Goal: Information Seeking & Learning: Learn about a topic

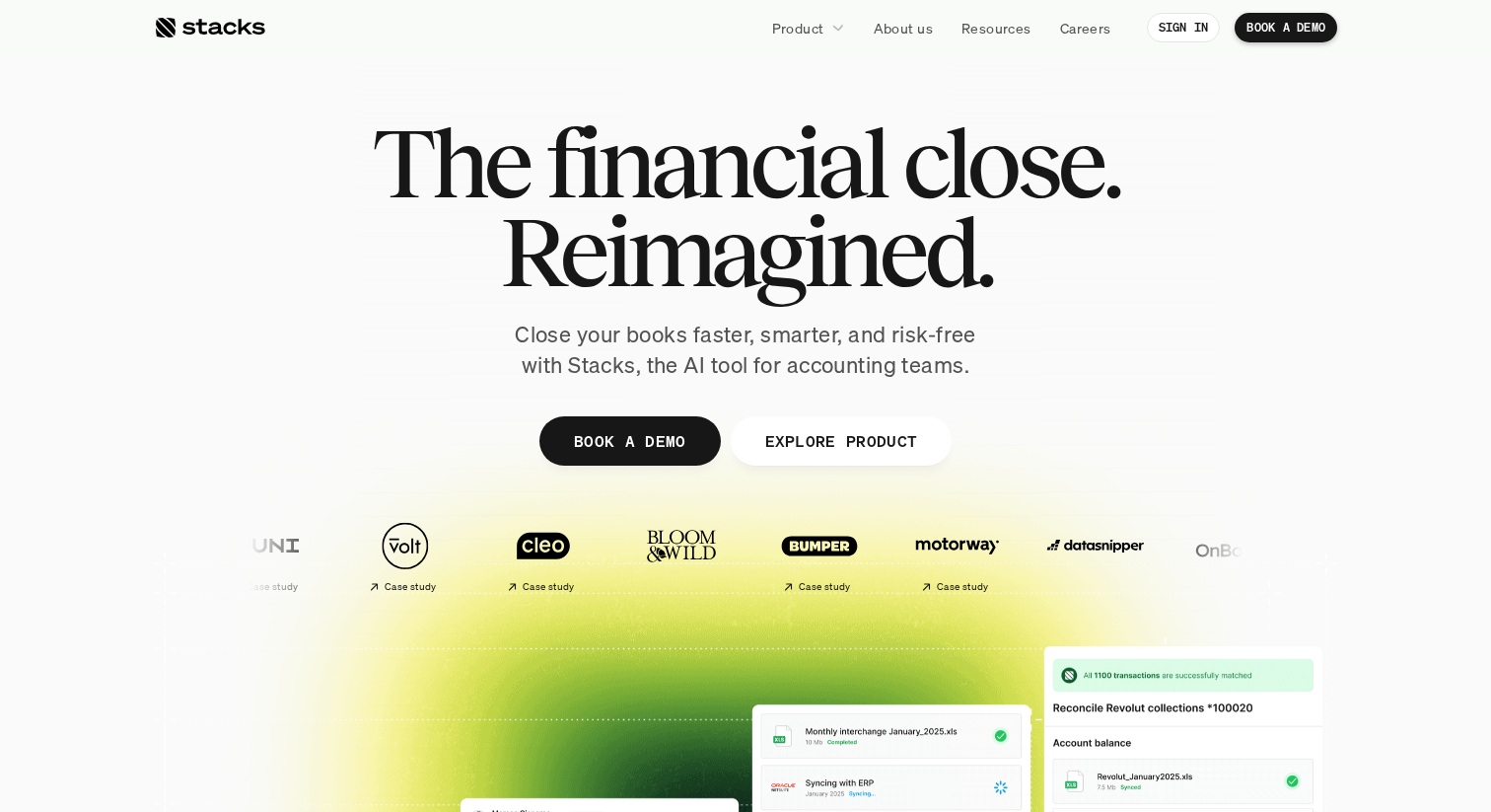
click at [1392, 229] on section "The financial close. Reimagined. Close your books faster, smarter, and risk-fre…" at bounding box center [745, 582] width 1491 height 1164
click at [1267, 371] on div "The financial close. Reimagined. Close your books faster, smarter, and risk-fre…" at bounding box center [746, 250] width 1105 height 262
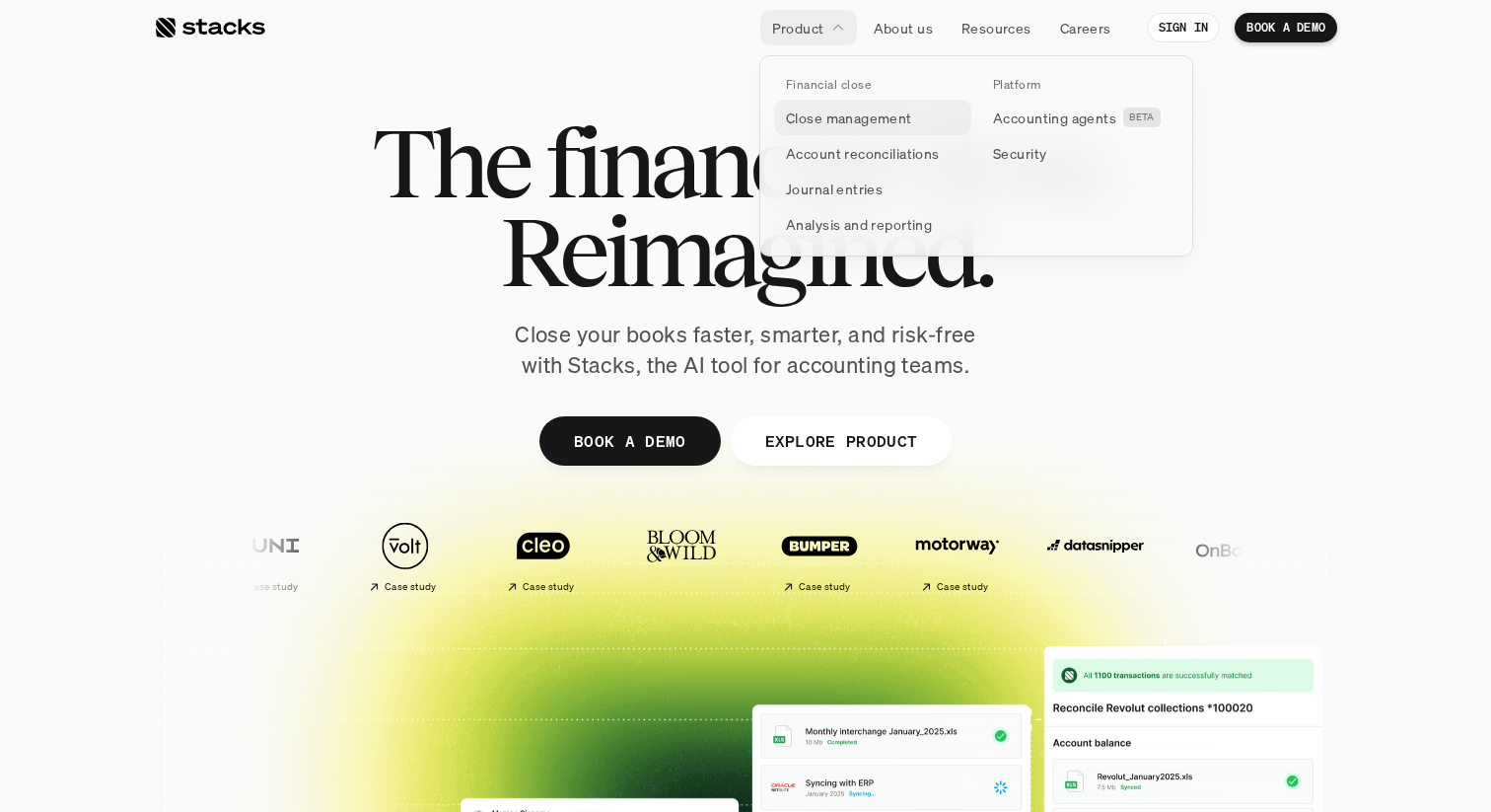
click at [840, 112] on p "Close management" at bounding box center [850, 117] width 126 height 21
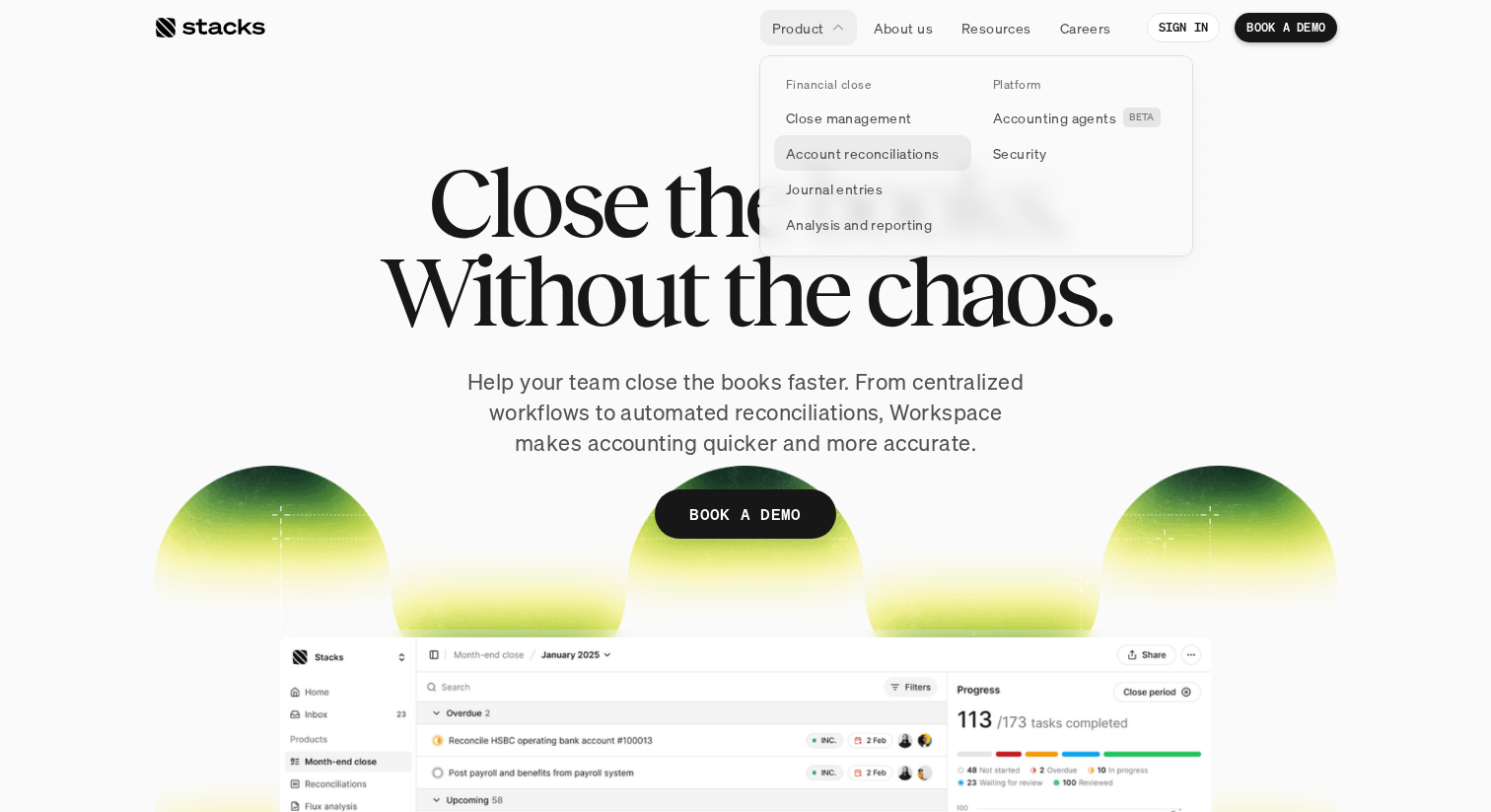
click at [820, 156] on p "Account reconciliations" at bounding box center [863, 153] width 154 height 21
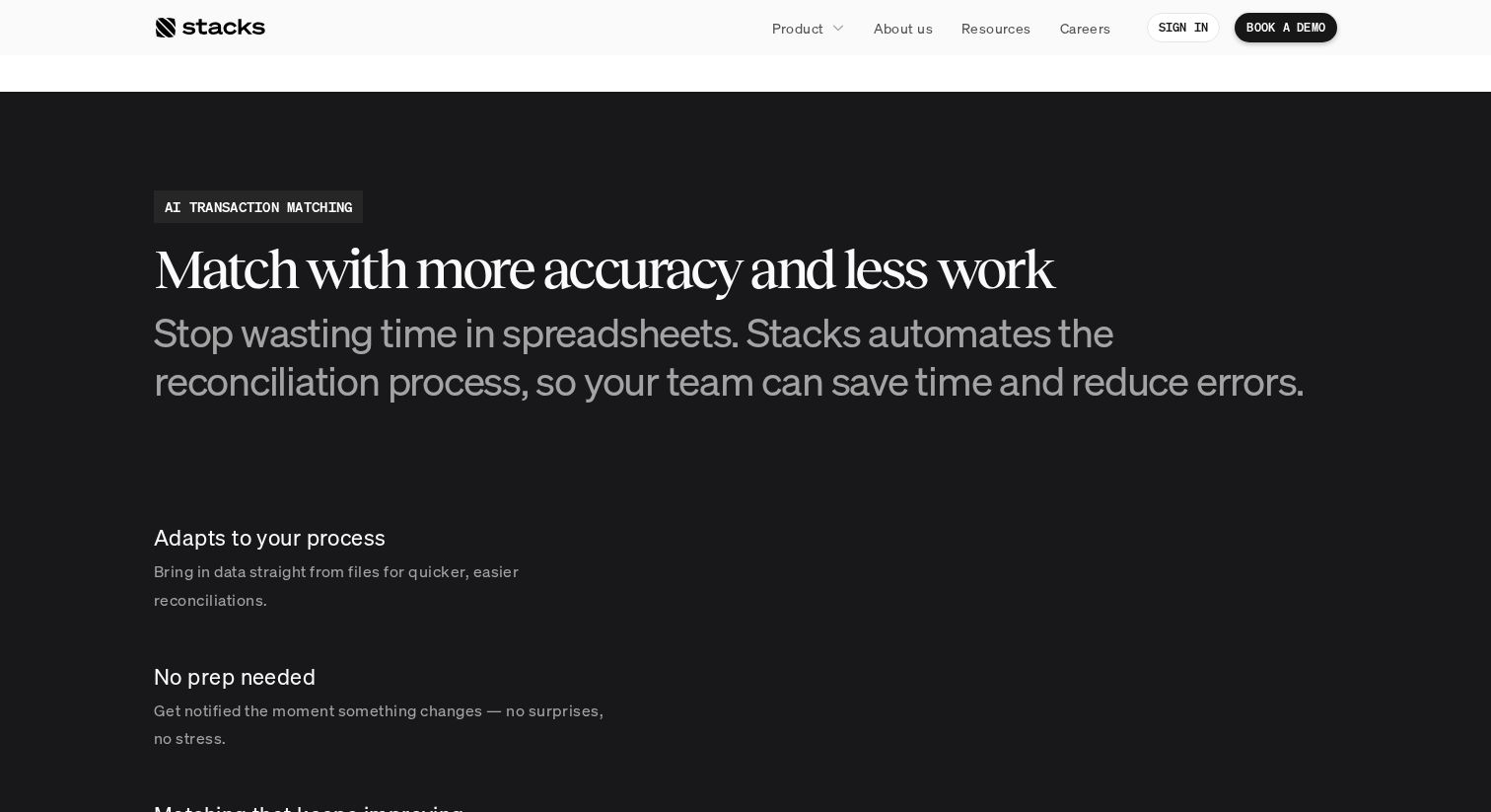
scroll to position [2578, 0]
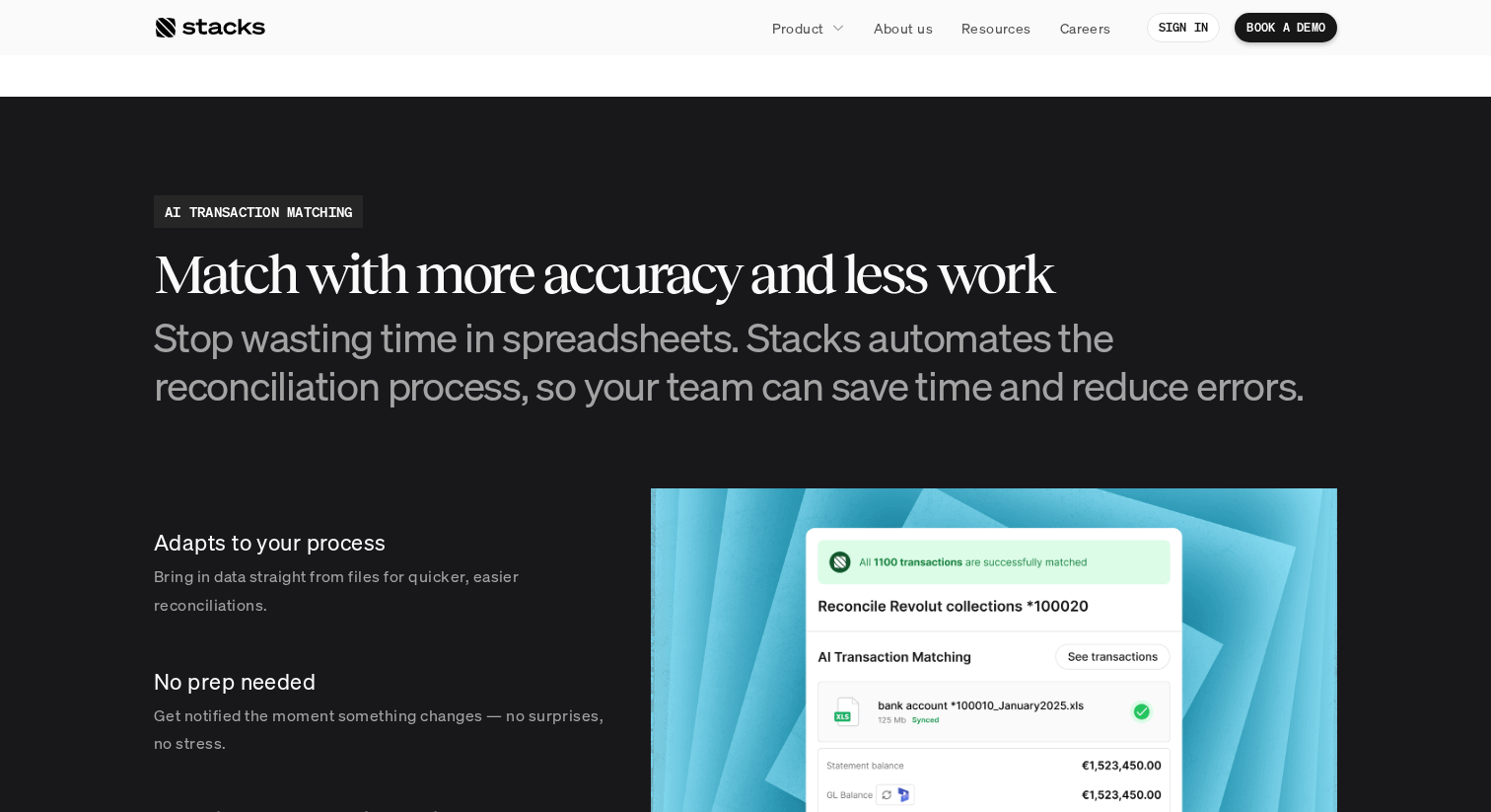
click at [233, 20] on div at bounding box center [209, 28] width 112 height 24
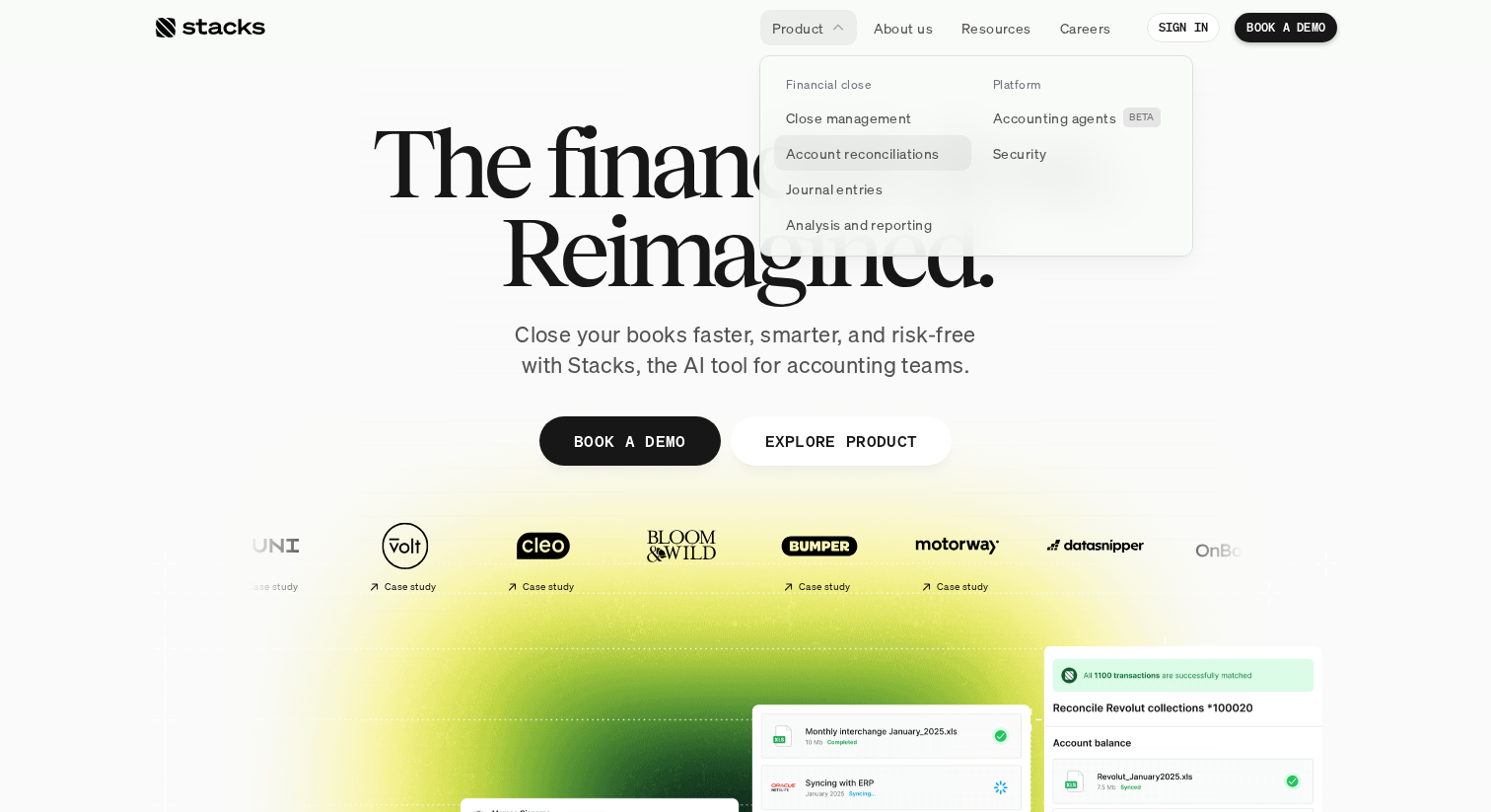
click at [826, 155] on p "Account reconciliations" at bounding box center [863, 153] width 154 height 21
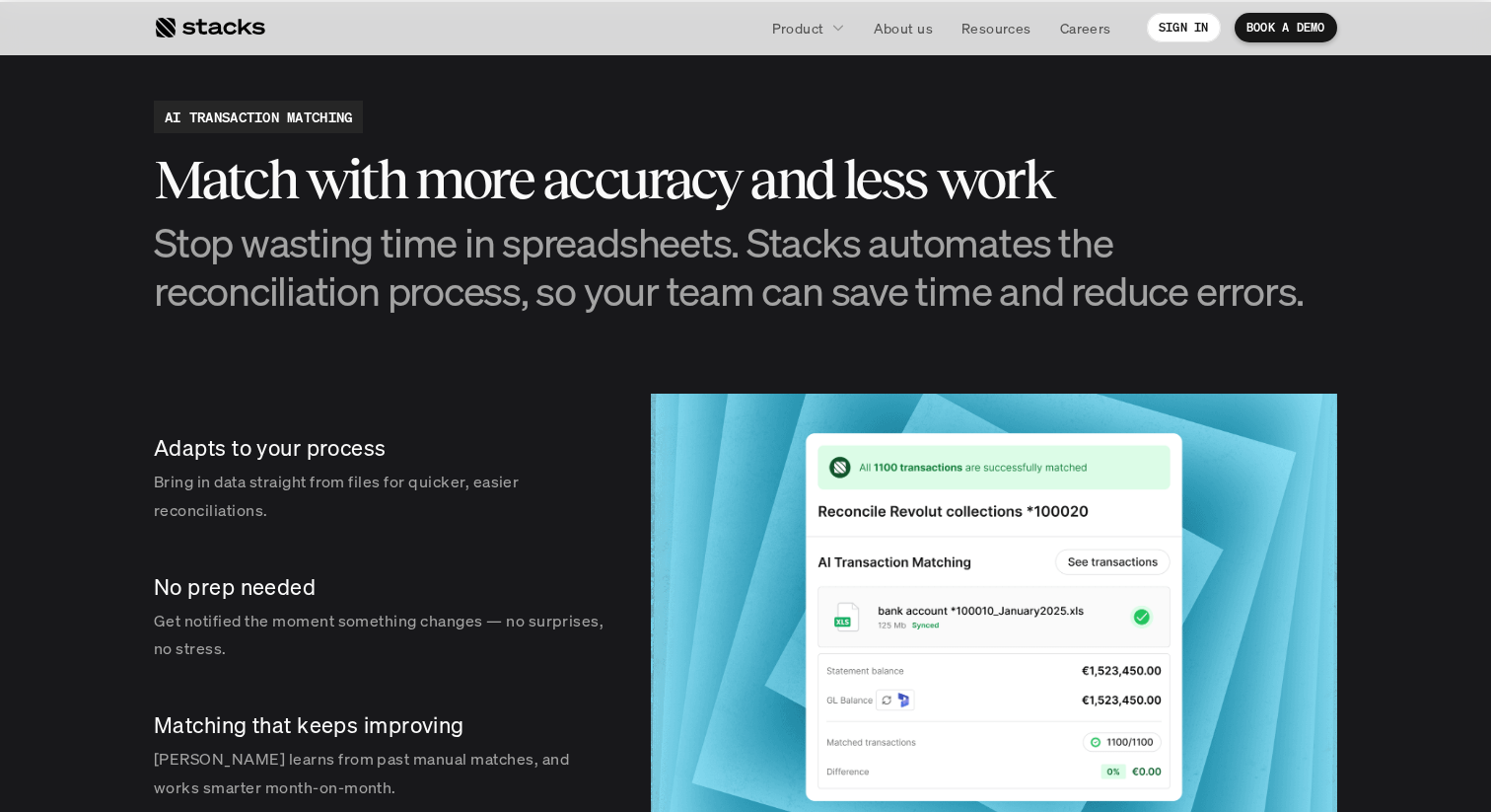
scroll to position [2753, 0]
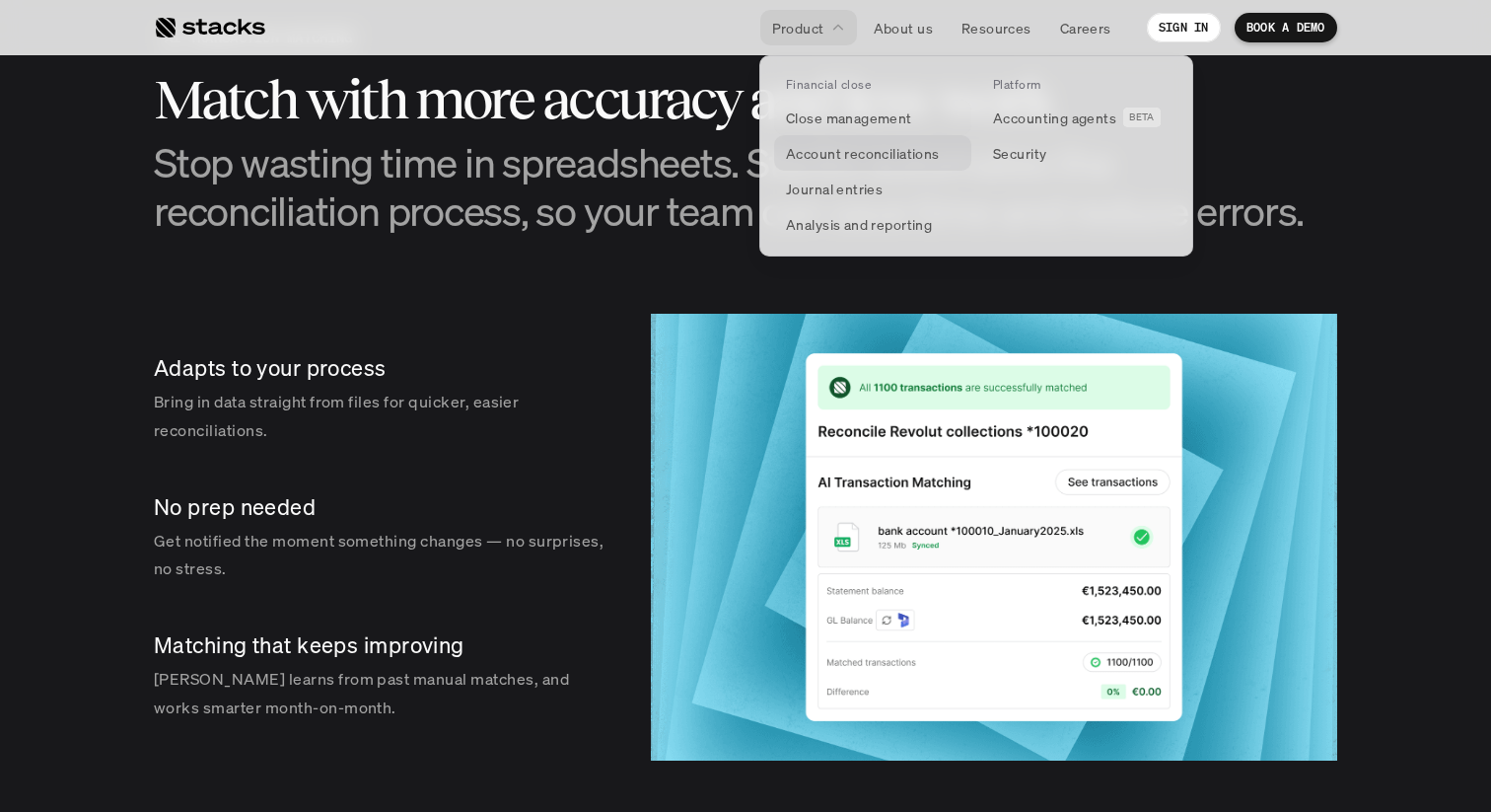
click at [837, 159] on p "Account reconciliations" at bounding box center [863, 153] width 154 height 21
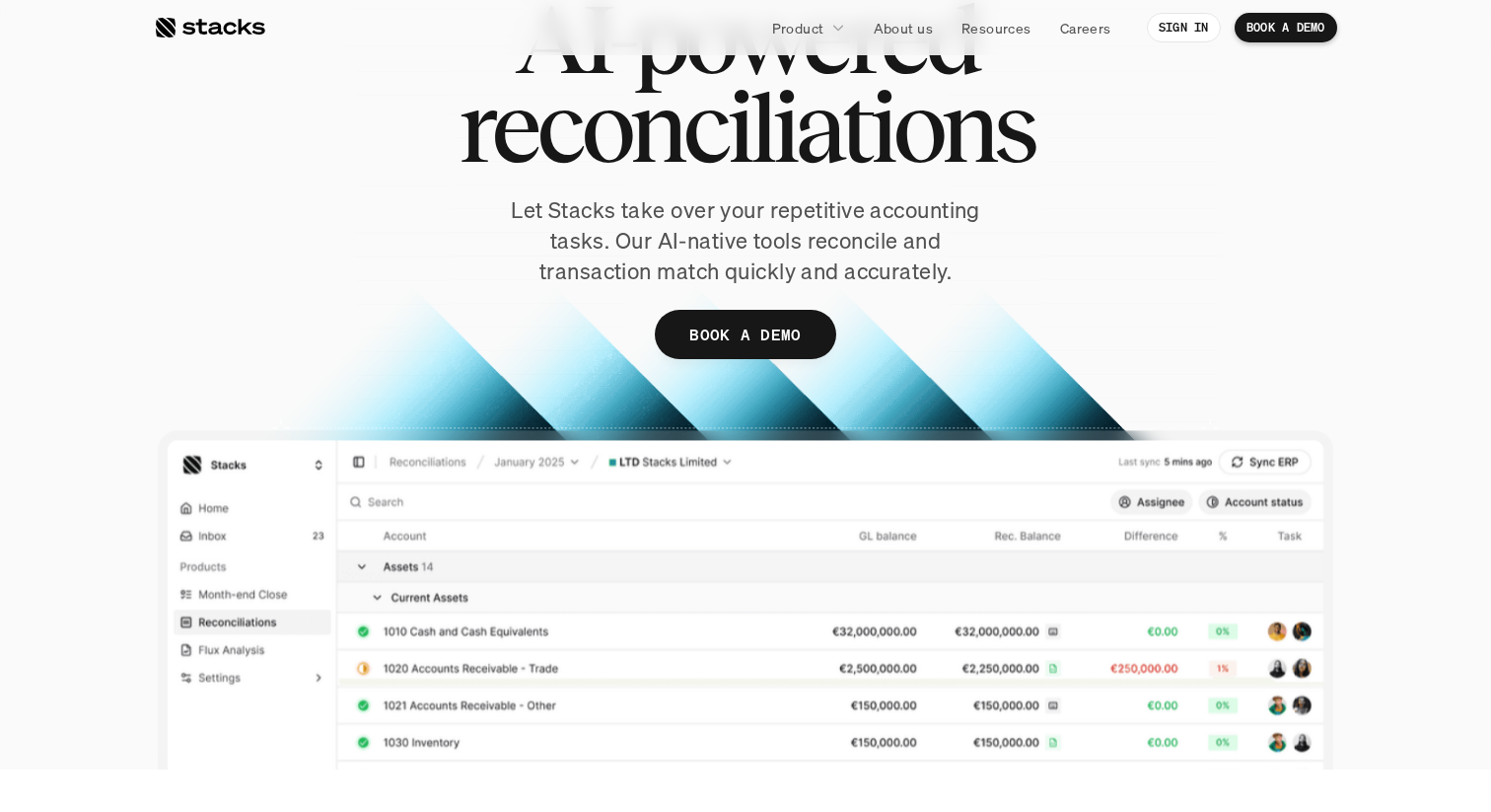
scroll to position [0, 0]
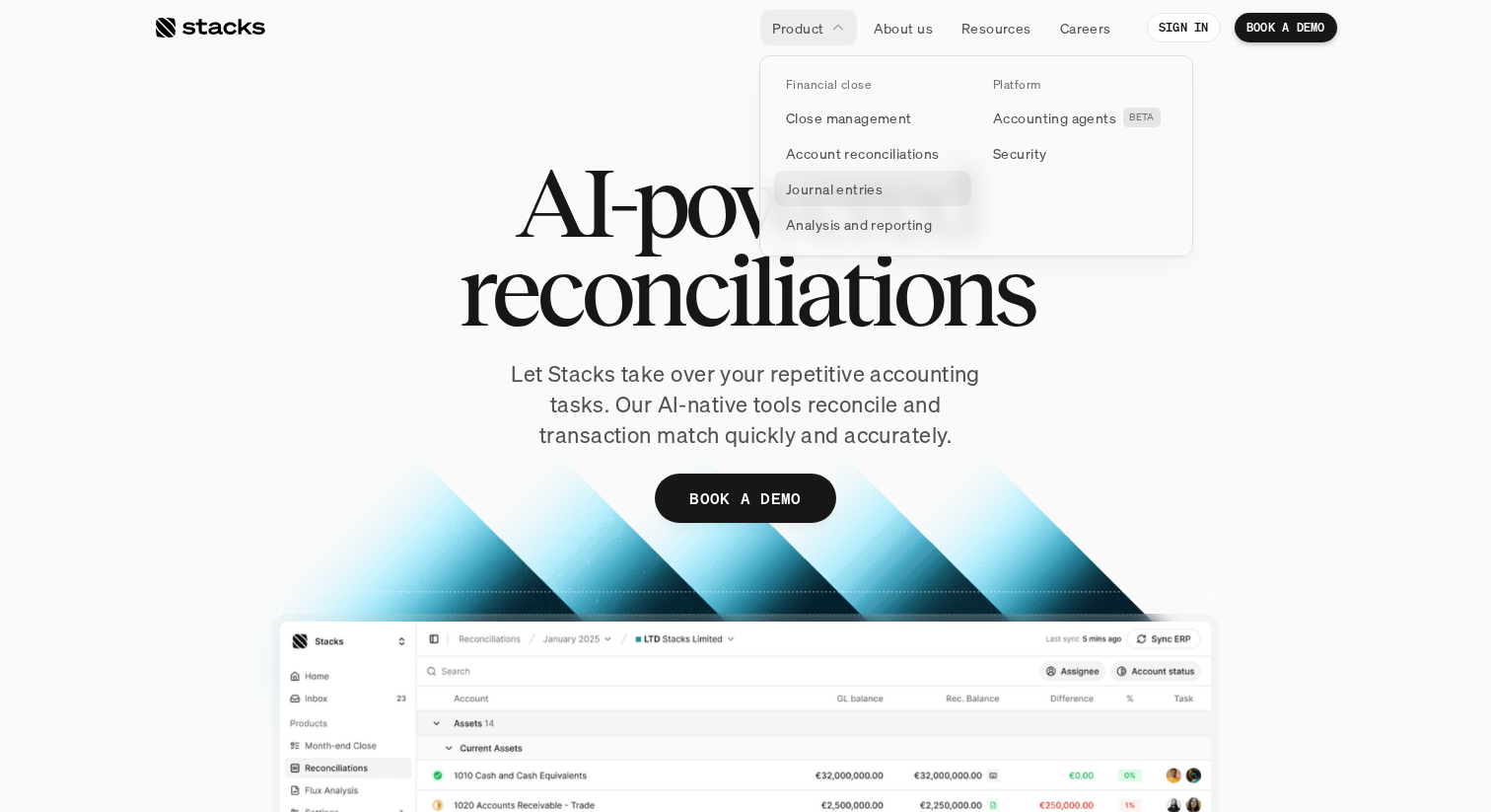
click at [817, 181] on p "Journal entries" at bounding box center [835, 188] width 97 height 21
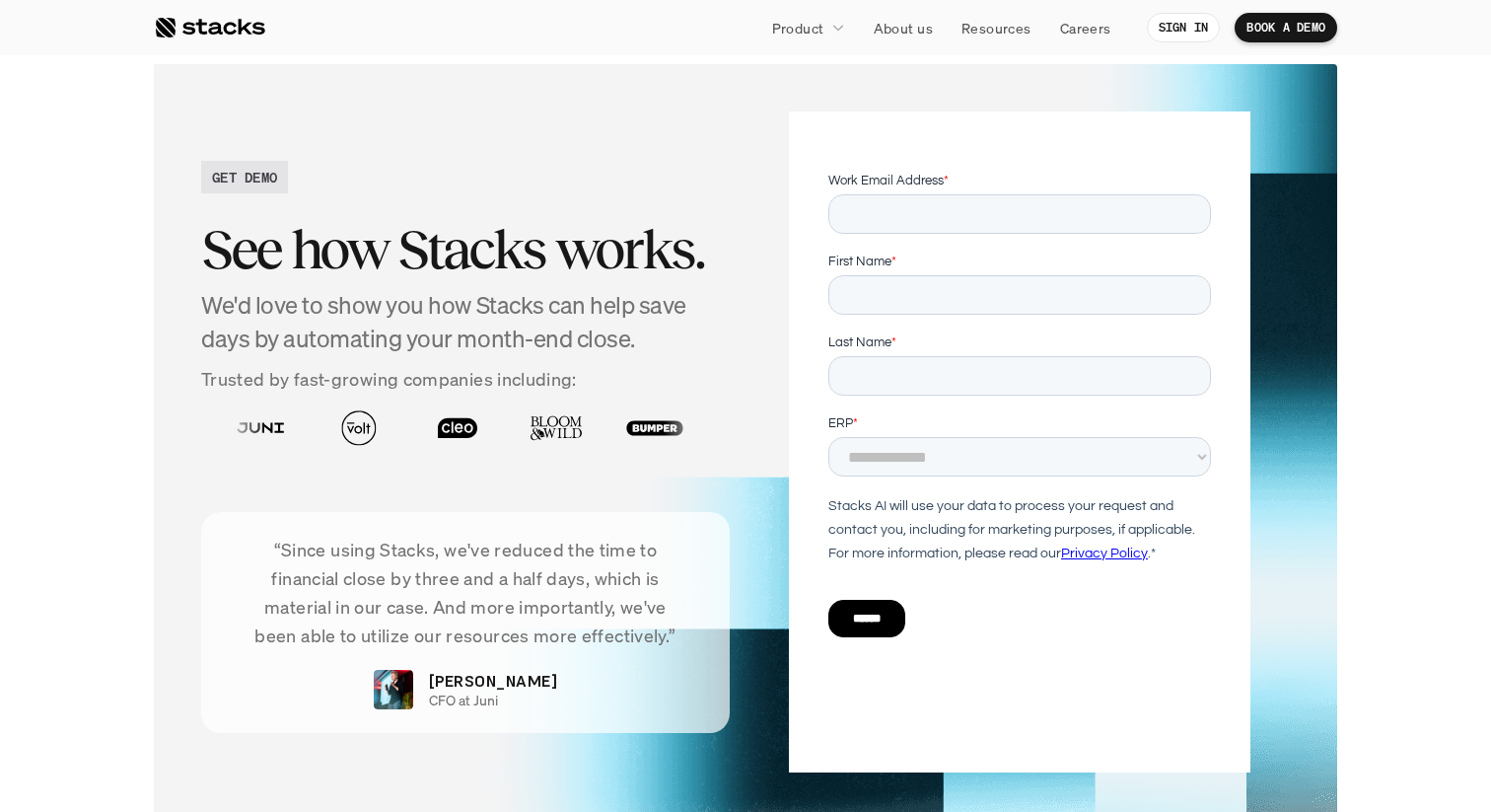
scroll to position [3506, 0]
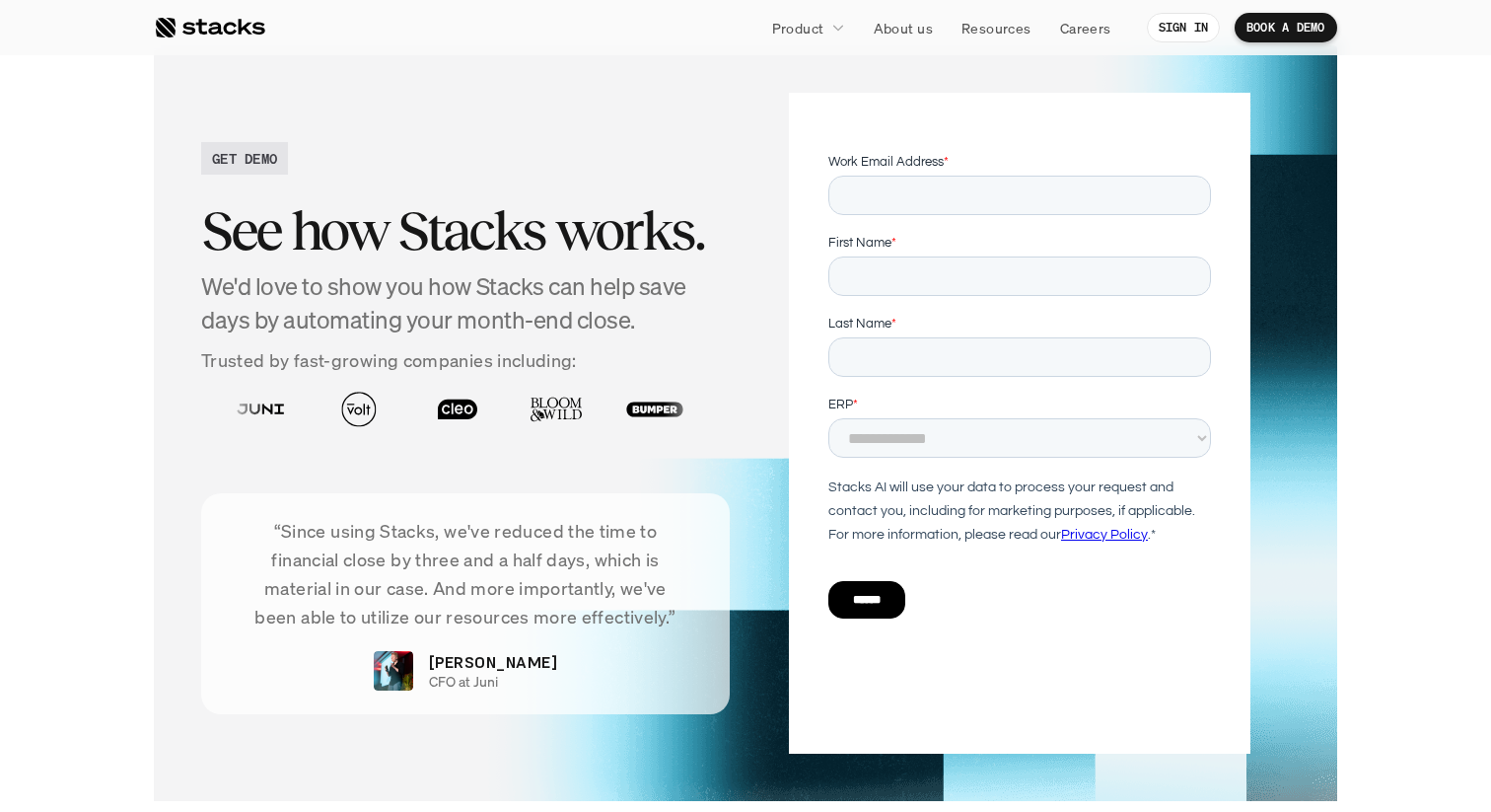
click at [1298, 33] on p "BOOK A DEMO" at bounding box center [1287, 28] width 79 height 14
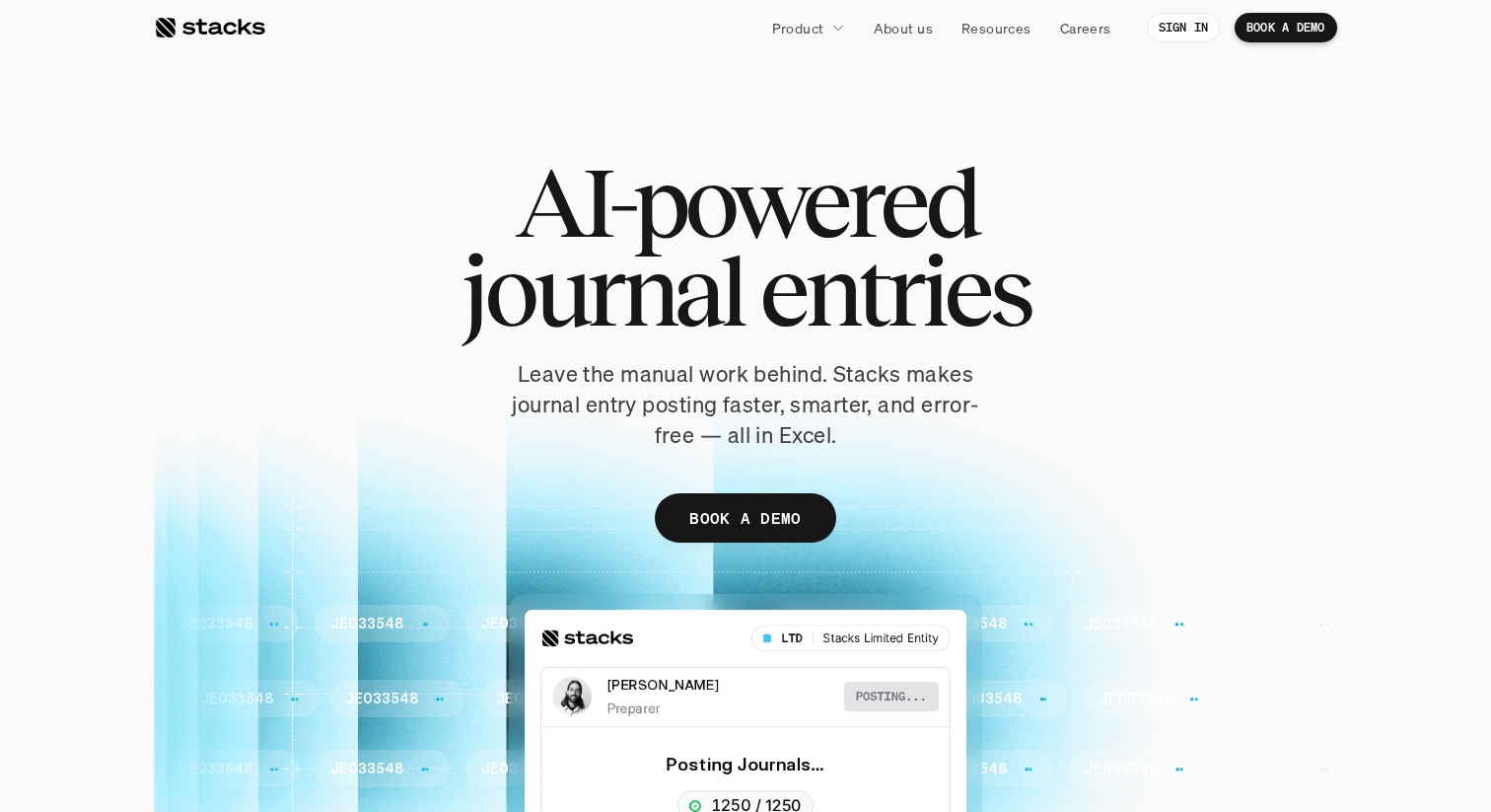
click at [1250, 37] on link "BOOK A DEMO" at bounding box center [1287, 28] width 103 height 30
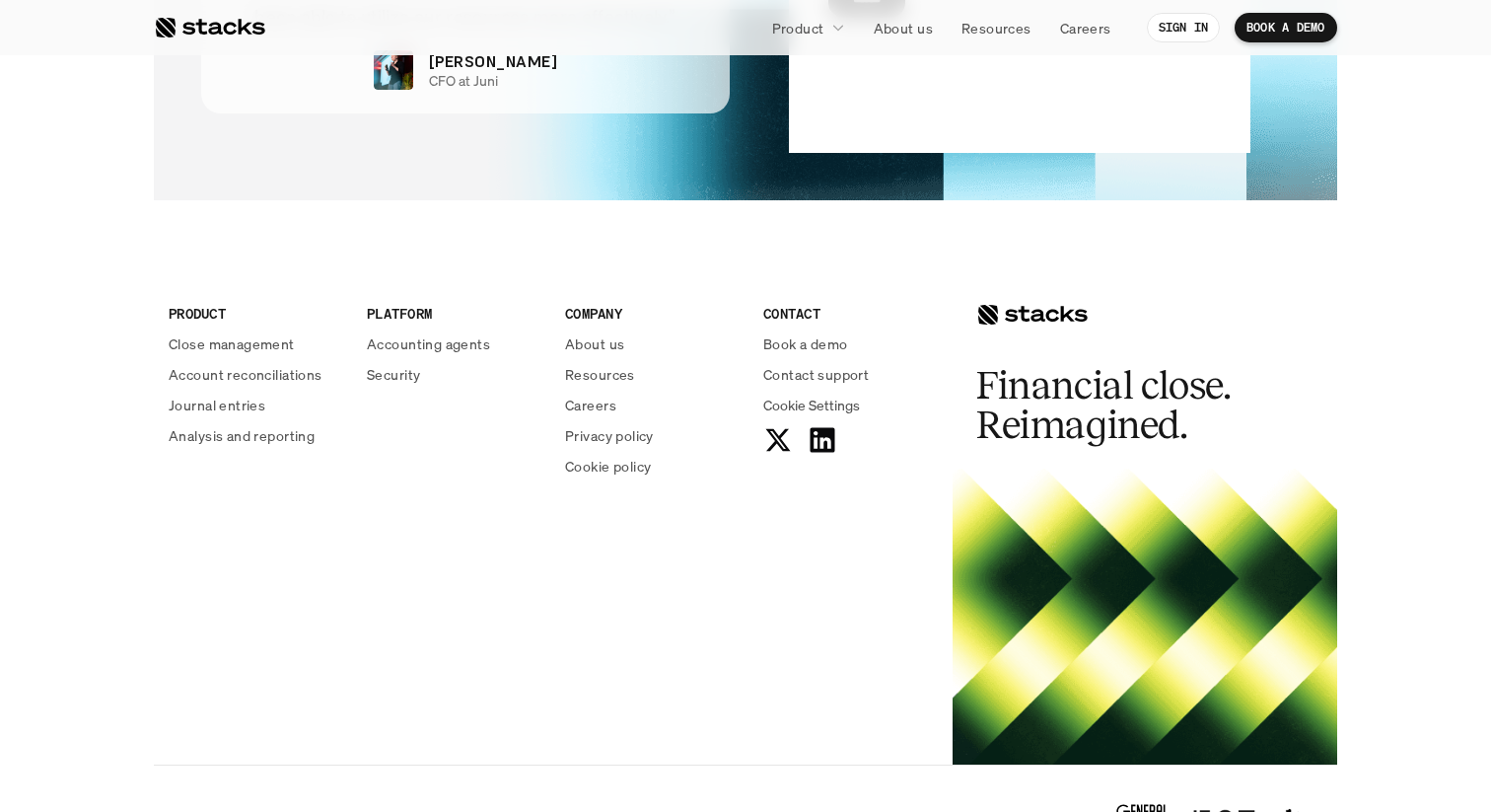
scroll to position [4169, 0]
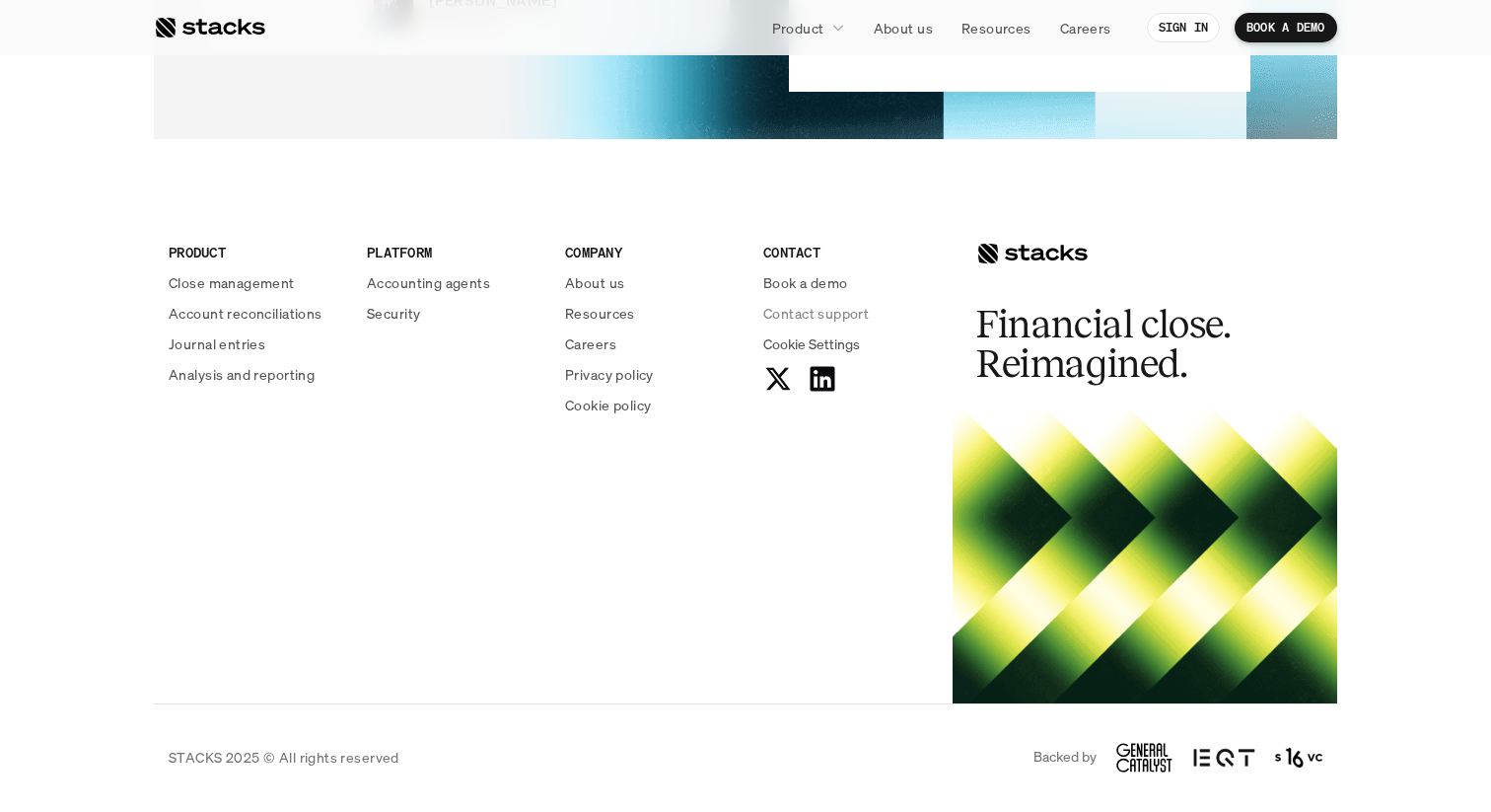
click at [823, 277] on p "Book a demo" at bounding box center [806, 282] width 85 height 21
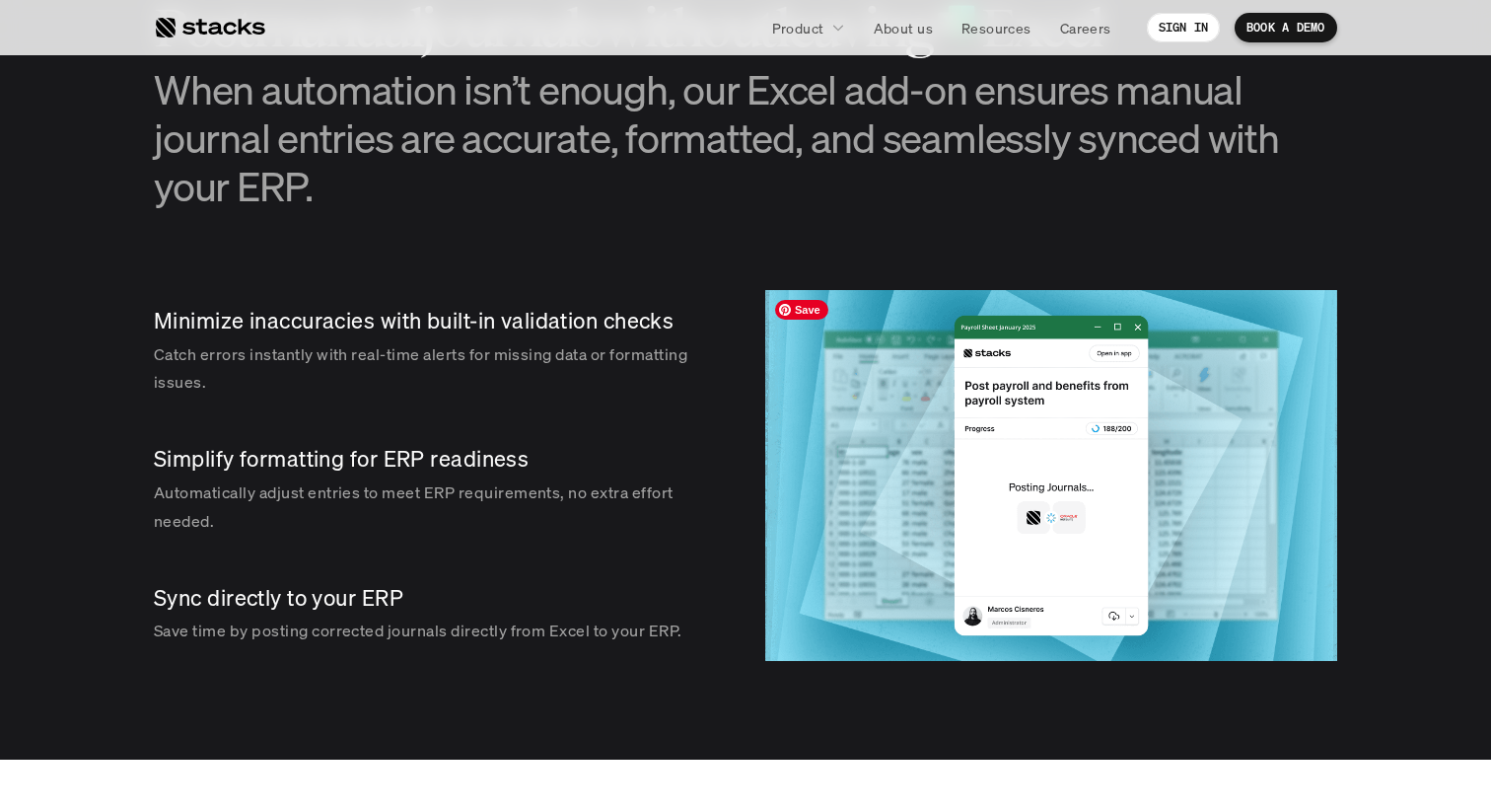
scroll to position [2068, 0]
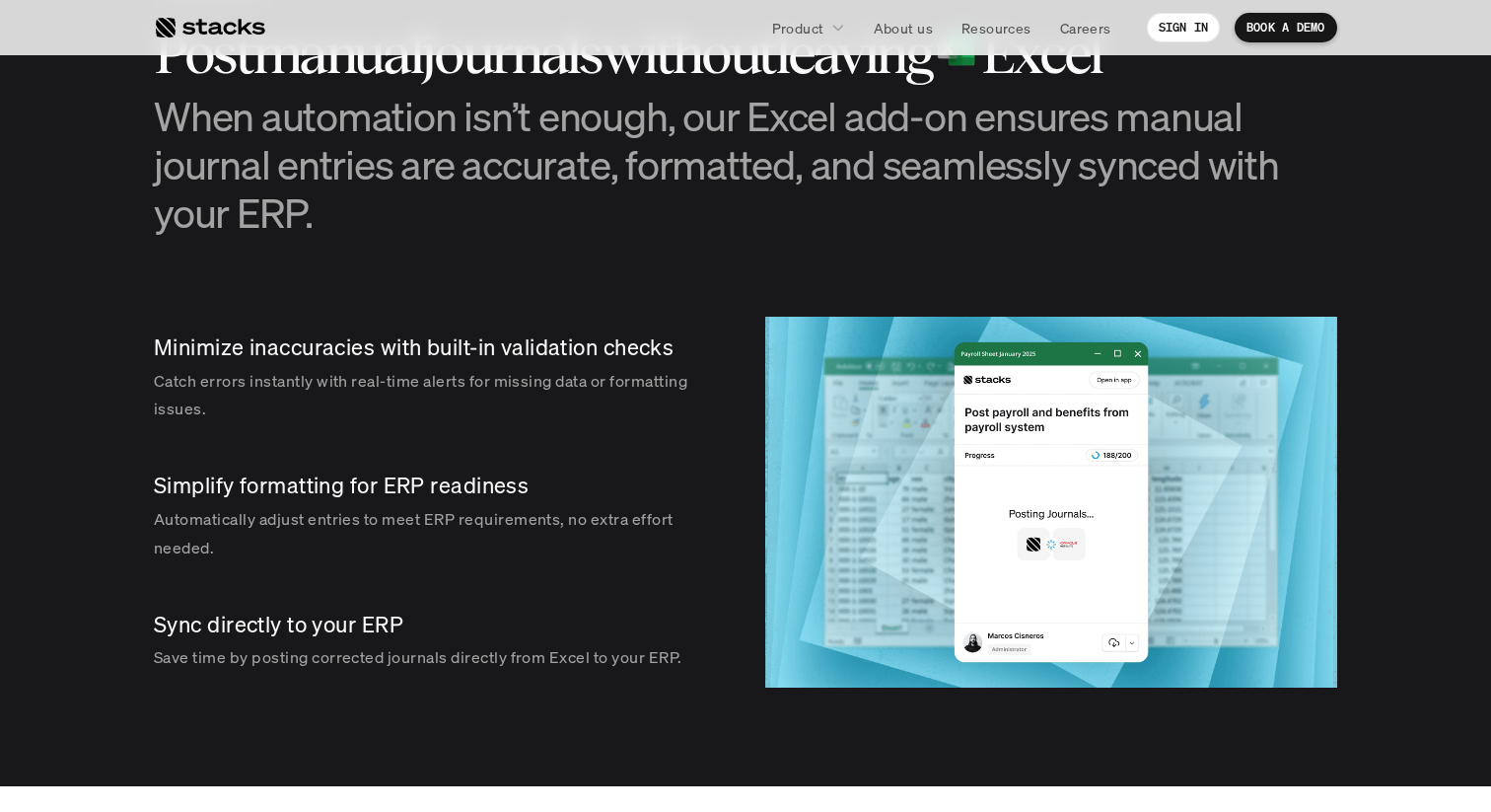
click at [194, 31] on div at bounding box center [209, 28] width 112 height 24
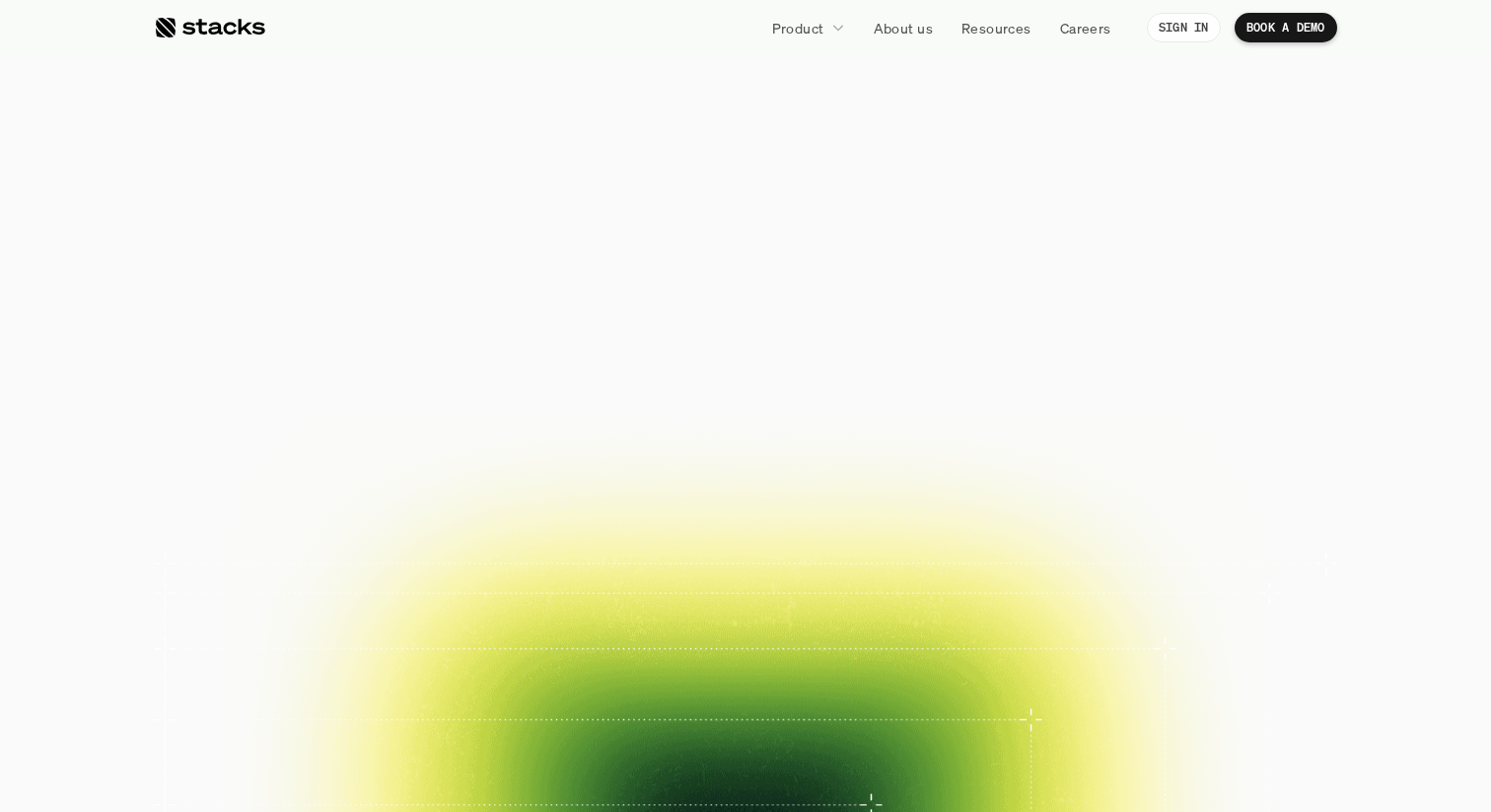
click at [1268, 30] on p "BOOK A DEMO" at bounding box center [1287, 28] width 79 height 14
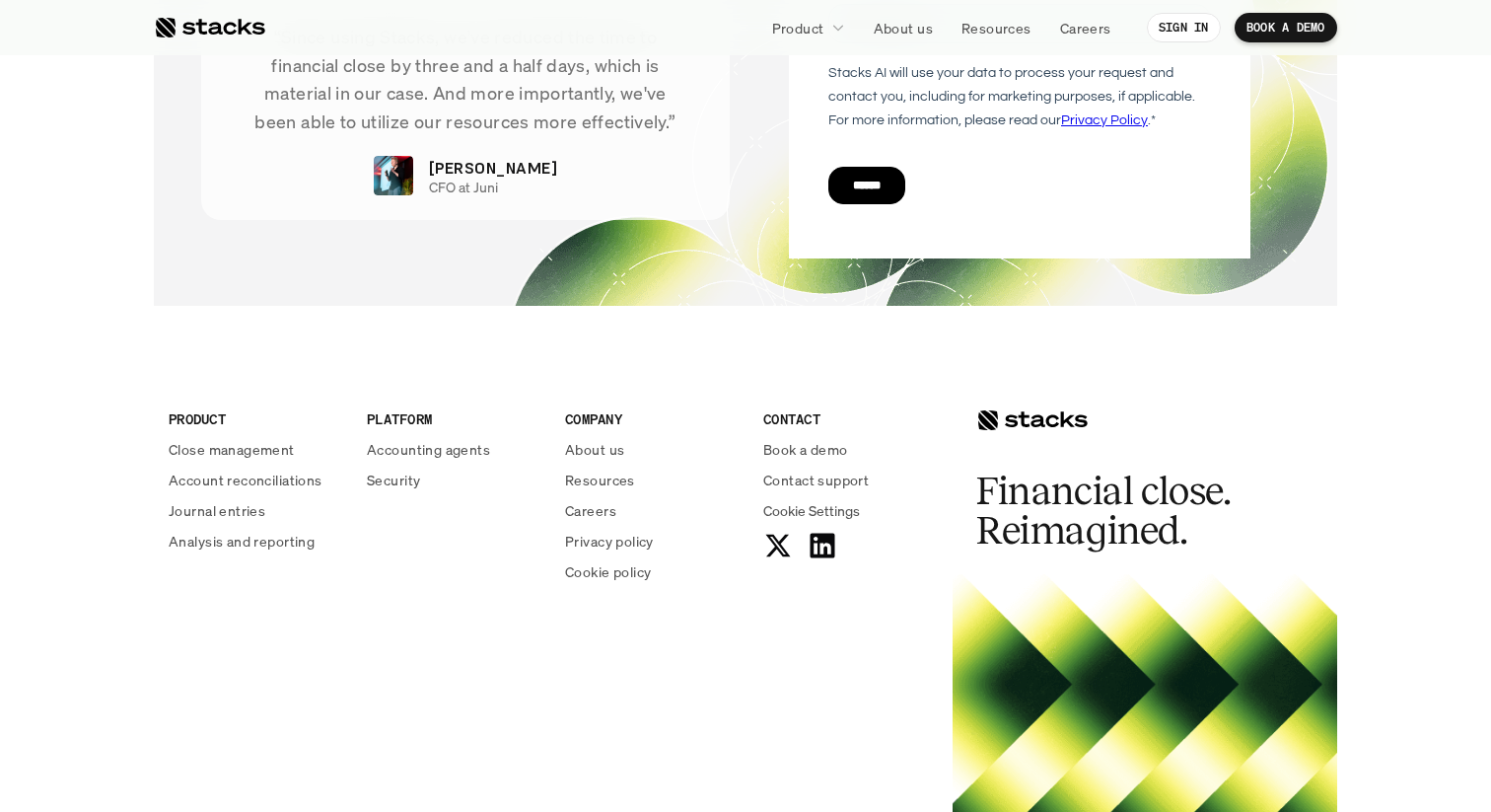
scroll to position [7164, 0]
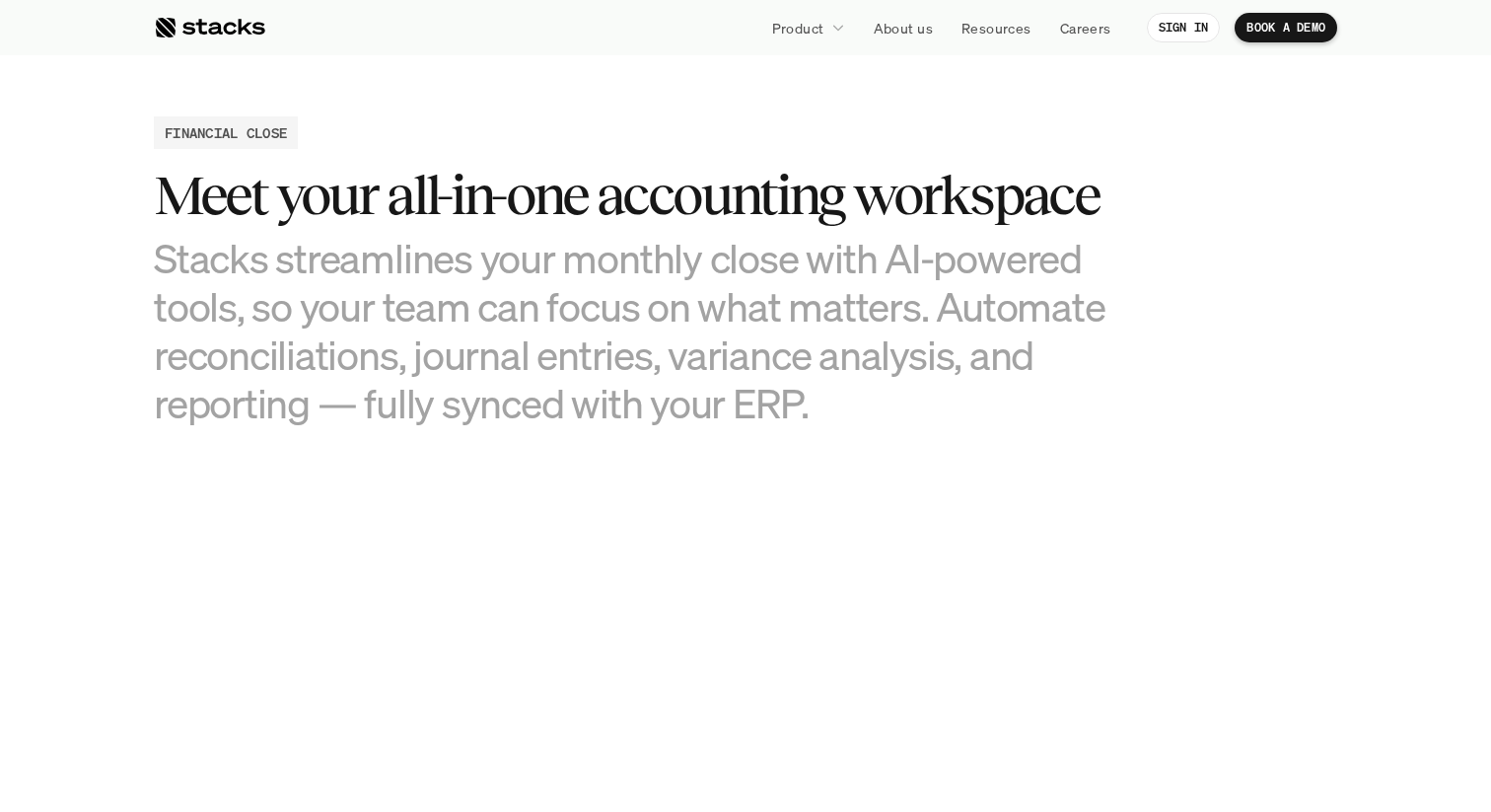
scroll to position [1871, 0]
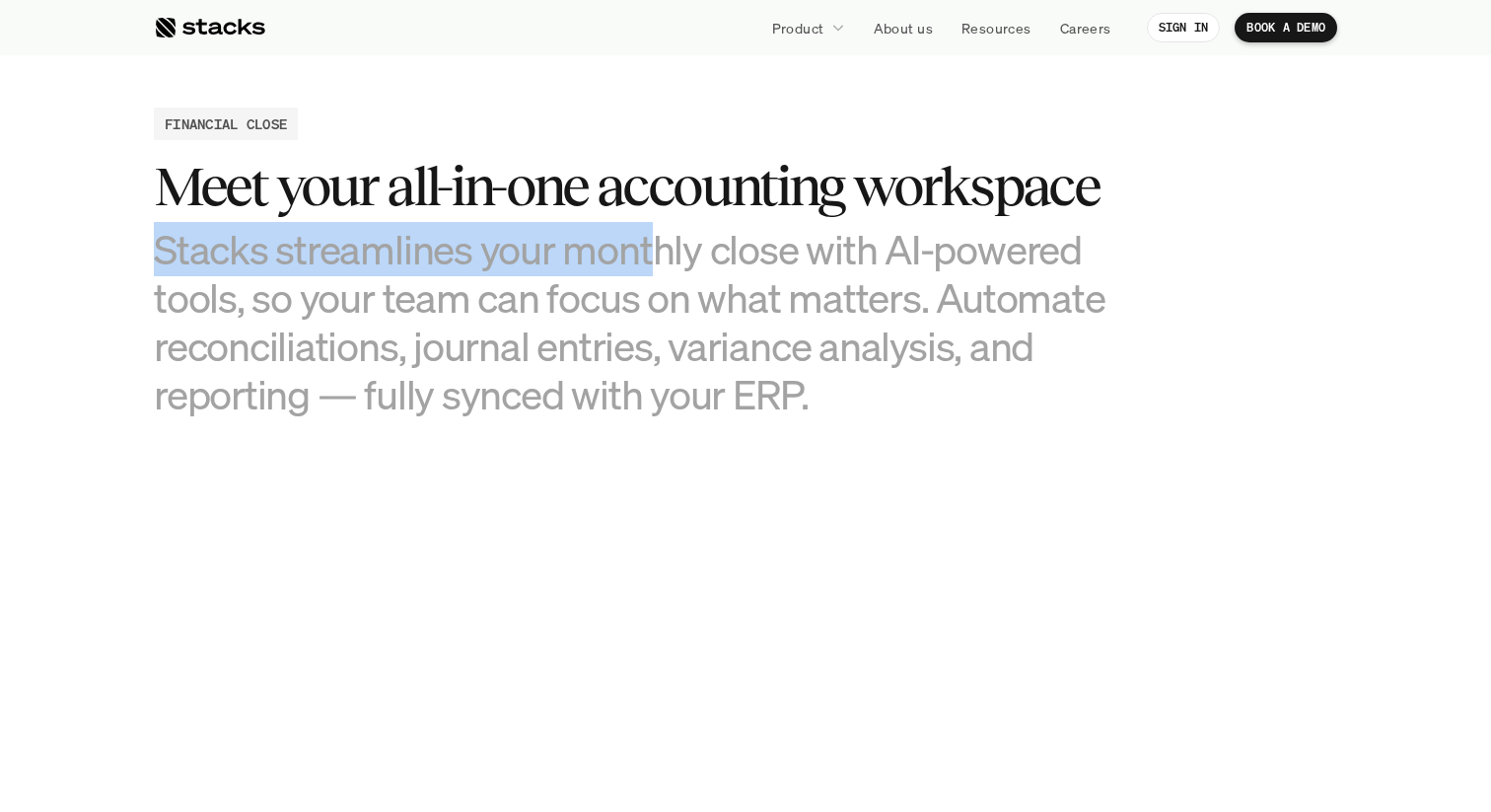
drag, startPoint x: 163, startPoint y: 240, endPoint x: 650, endPoint y: 246, distance: 487.0
click at [660, 248] on h3 "Stacks streamlines your monthly close with AI-powered tools, so your team can f…" at bounding box center [647, 322] width 987 height 194
click at [650, 246] on h3 "Stacks streamlines your monthly close with AI-powered tools, so your team can f…" at bounding box center [647, 322] width 987 height 194
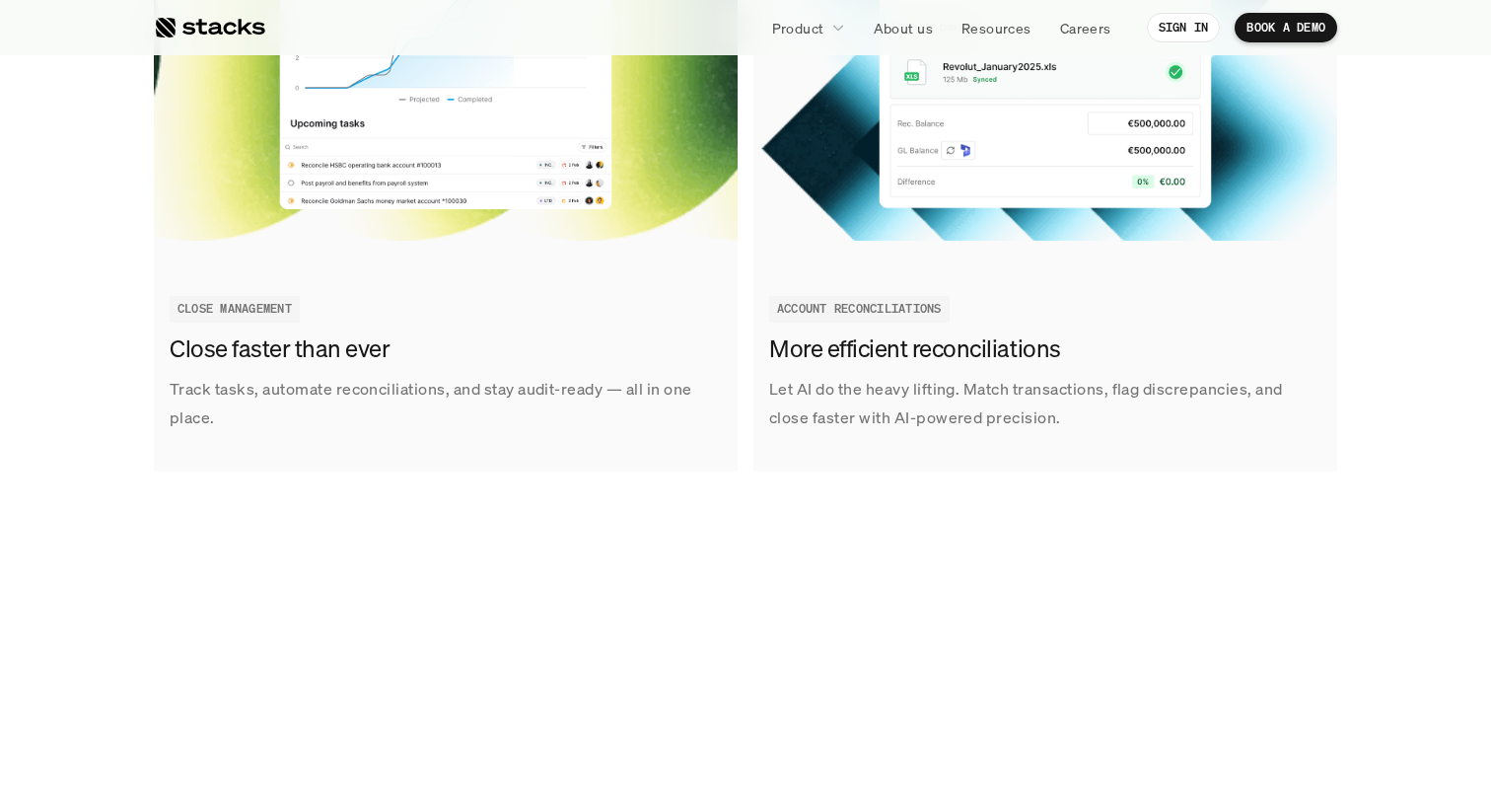
scroll to position [2692, 0]
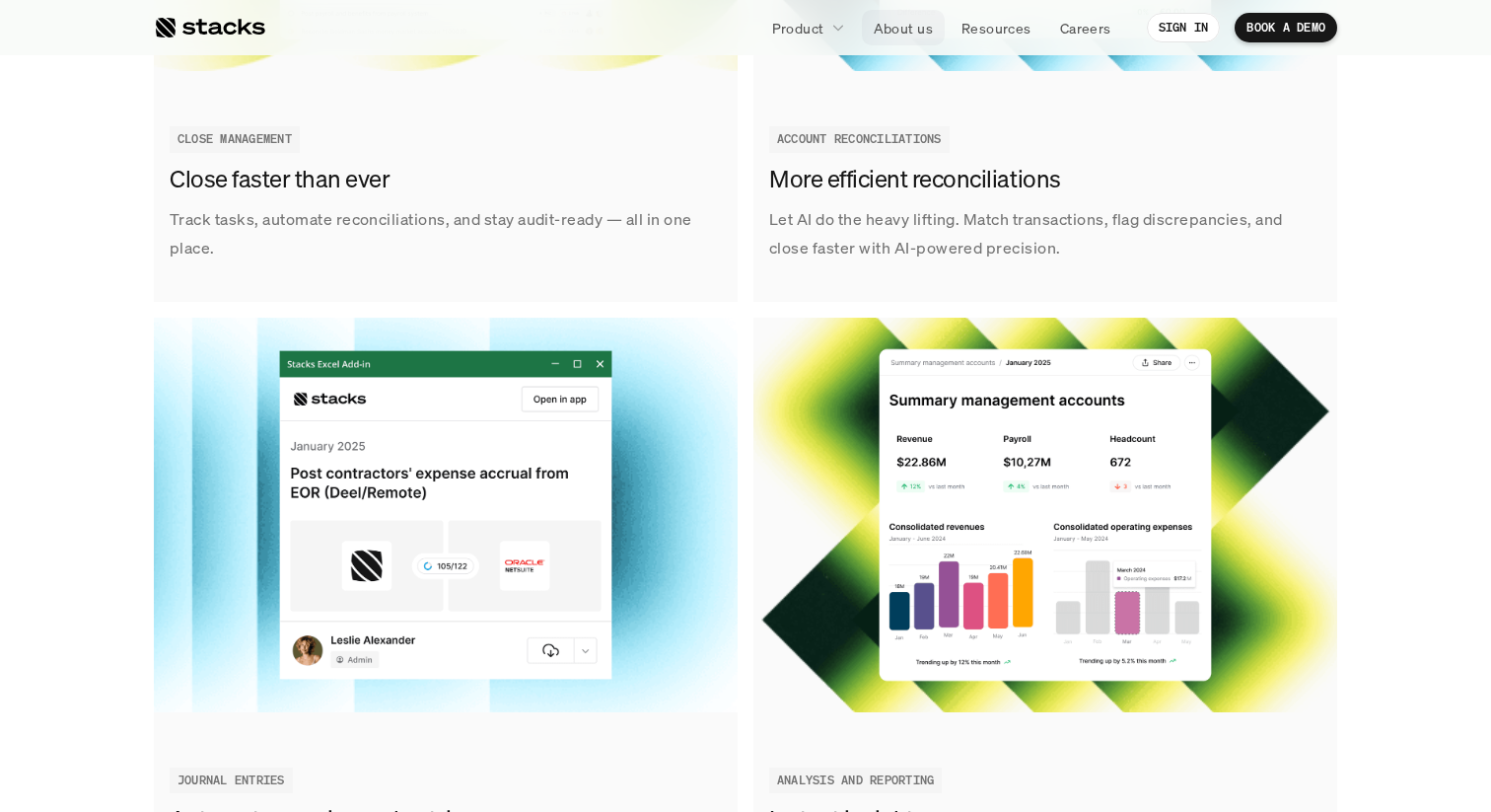
click at [910, 37] on p "About us" at bounding box center [904, 28] width 59 height 21
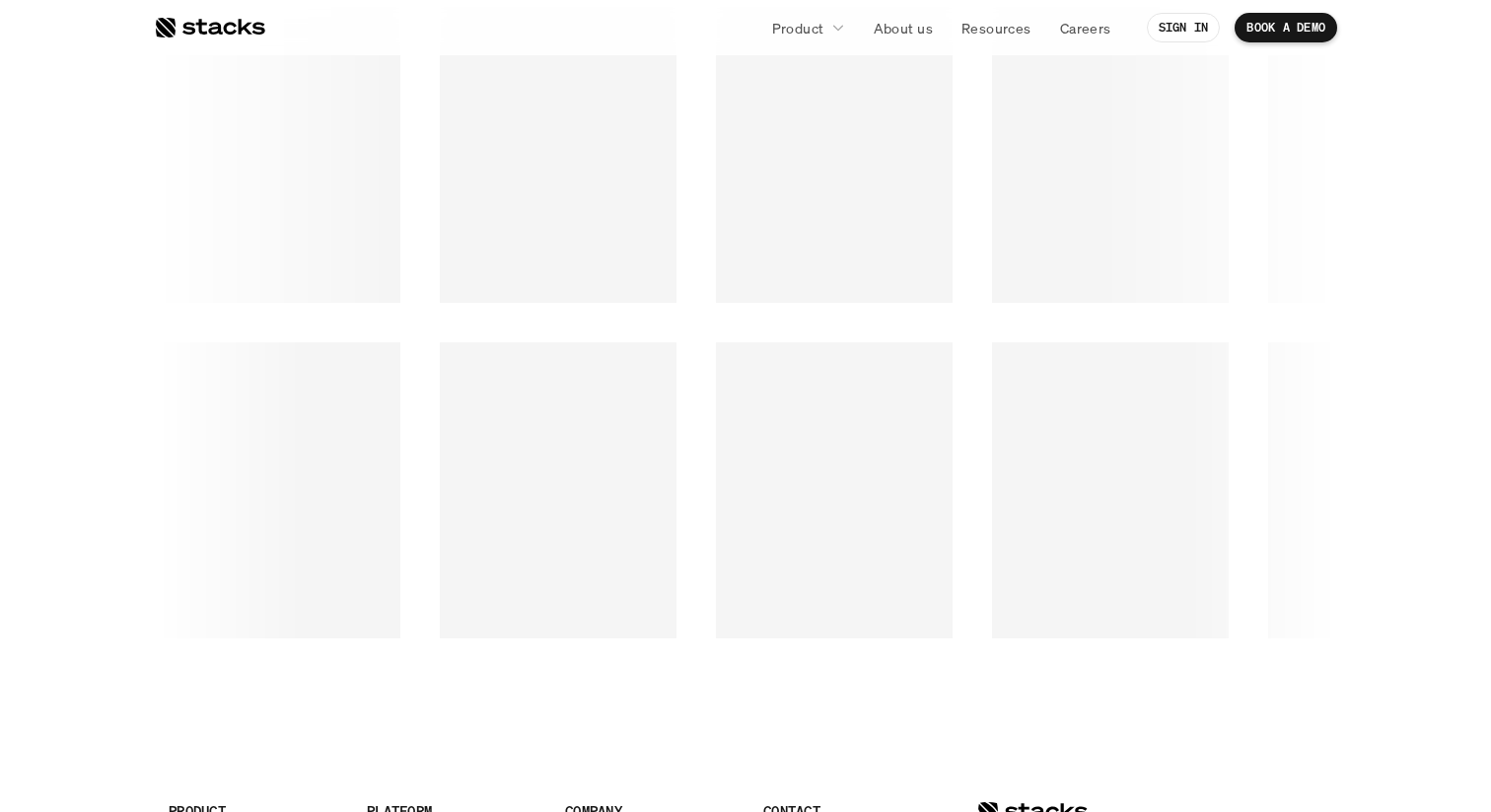
scroll to position [2685, 0]
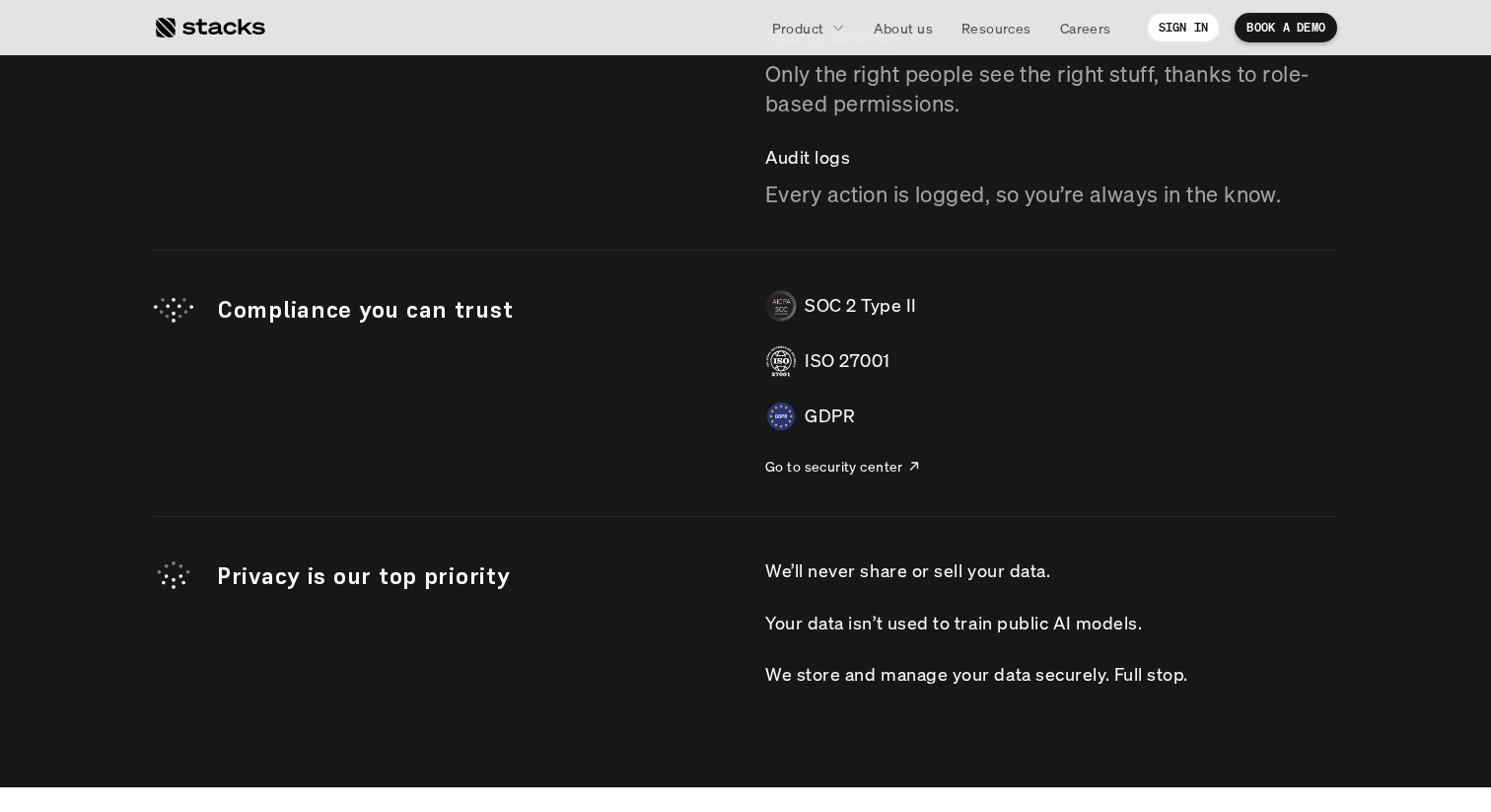
scroll to position [5738, 0]
